Goal: Information Seeking & Learning: Learn about a topic

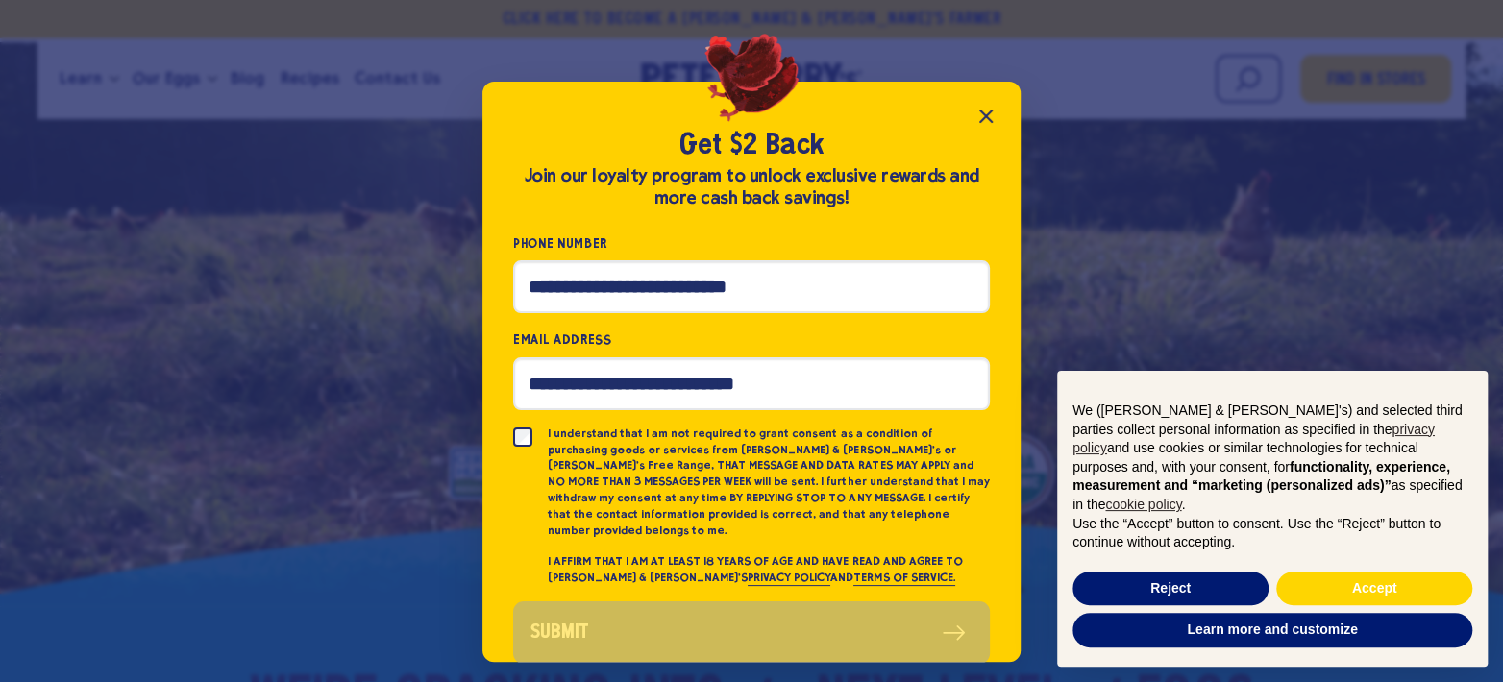
click at [996, 112] on icon "Close popup" at bounding box center [985, 116] width 23 height 23
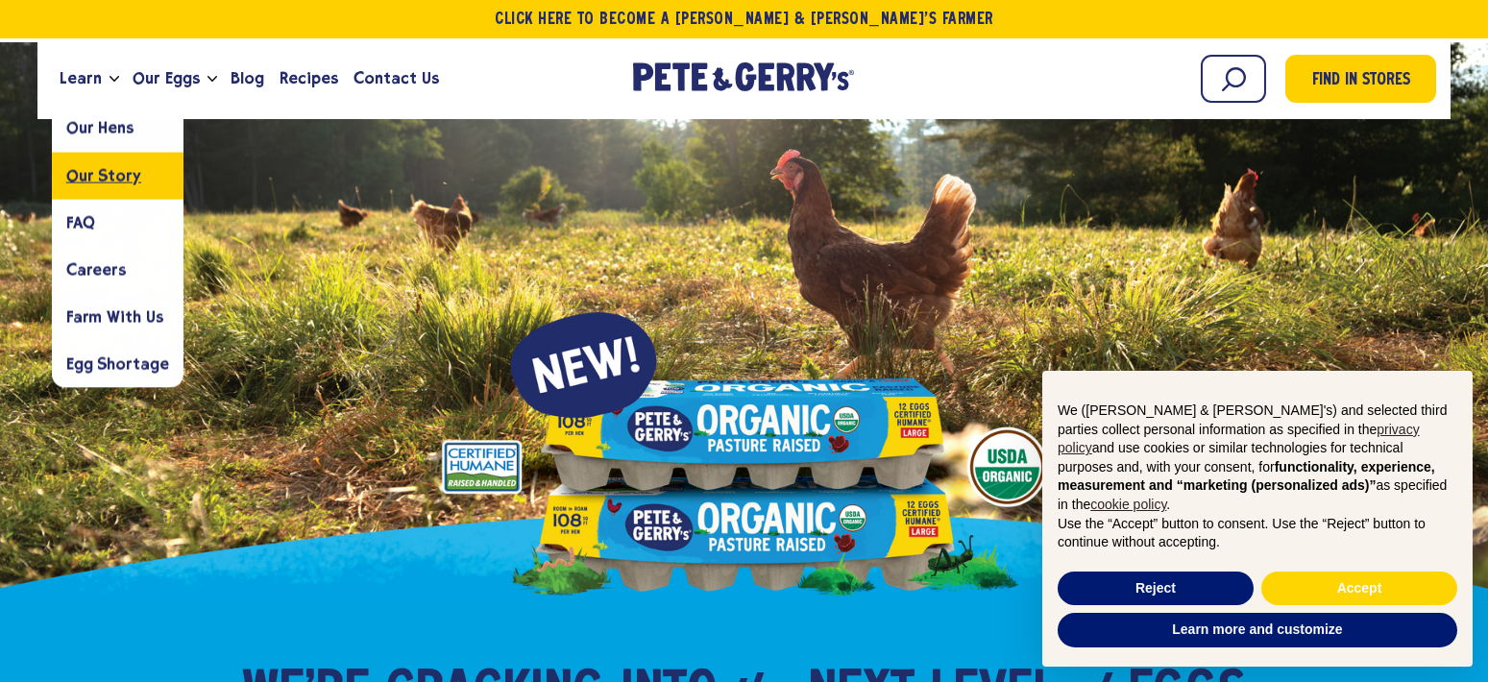
click at [104, 181] on span "Our Story" at bounding box center [103, 175] width 75 height 18
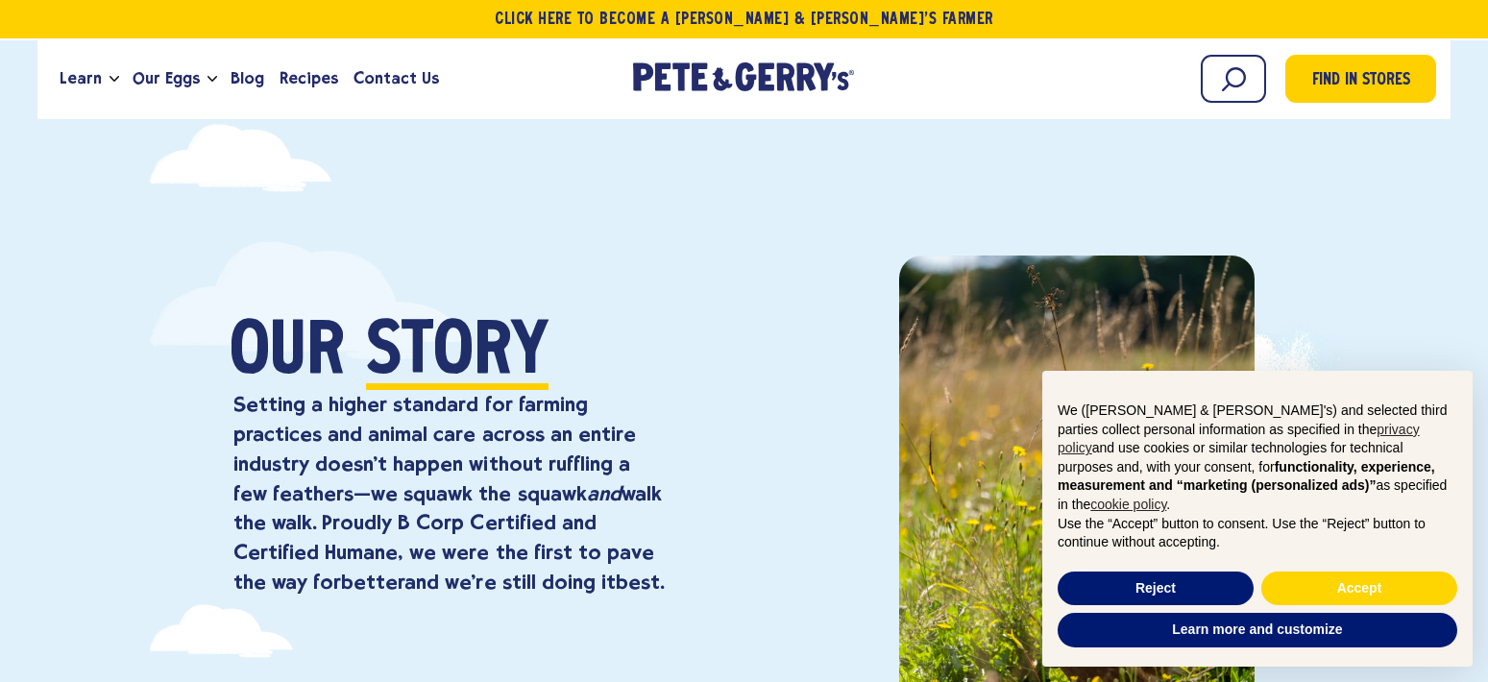
click at [110, 336] on div "Our Story Setting a higher standard for farming practices and animal care acros…" at bounding box center [744, 517] width 1488 height 715
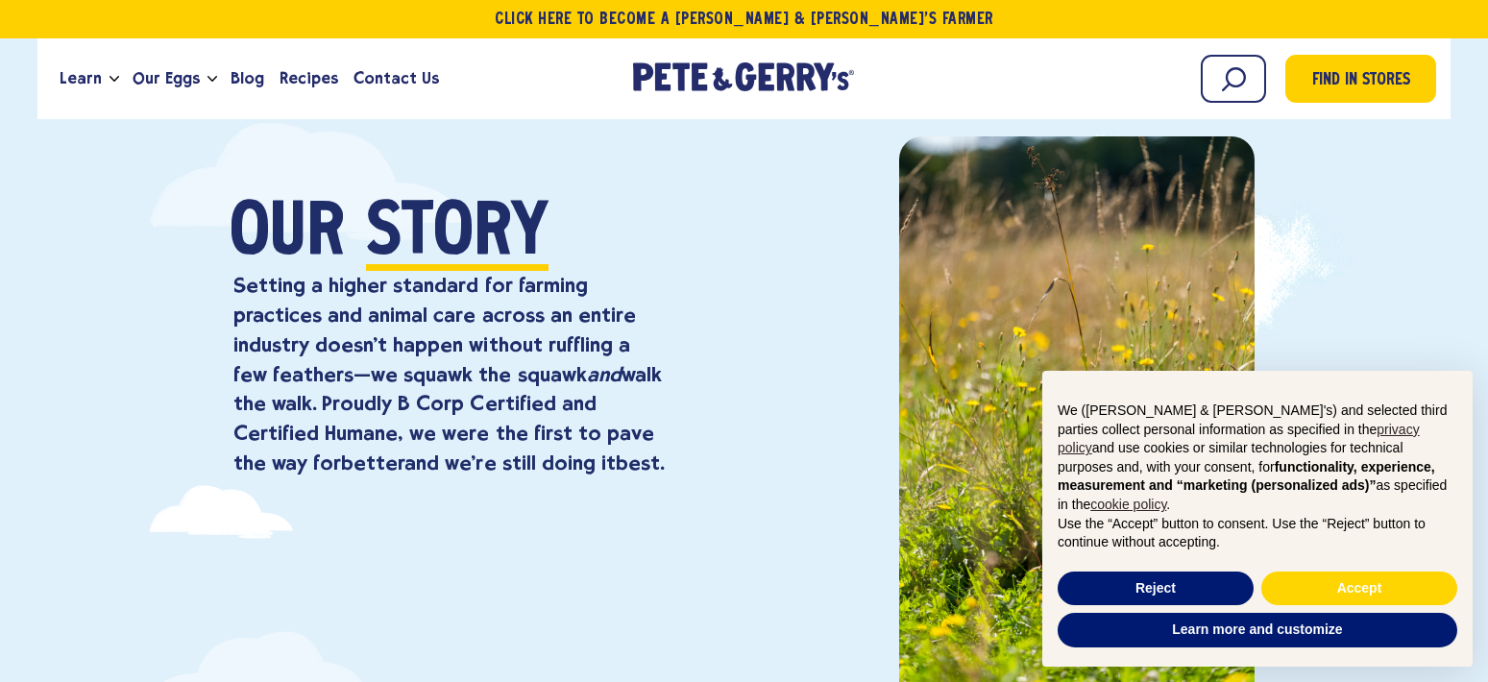
scroll to position [96, 0]
